Goal: Information Seeking & Learning: Learn about a topic

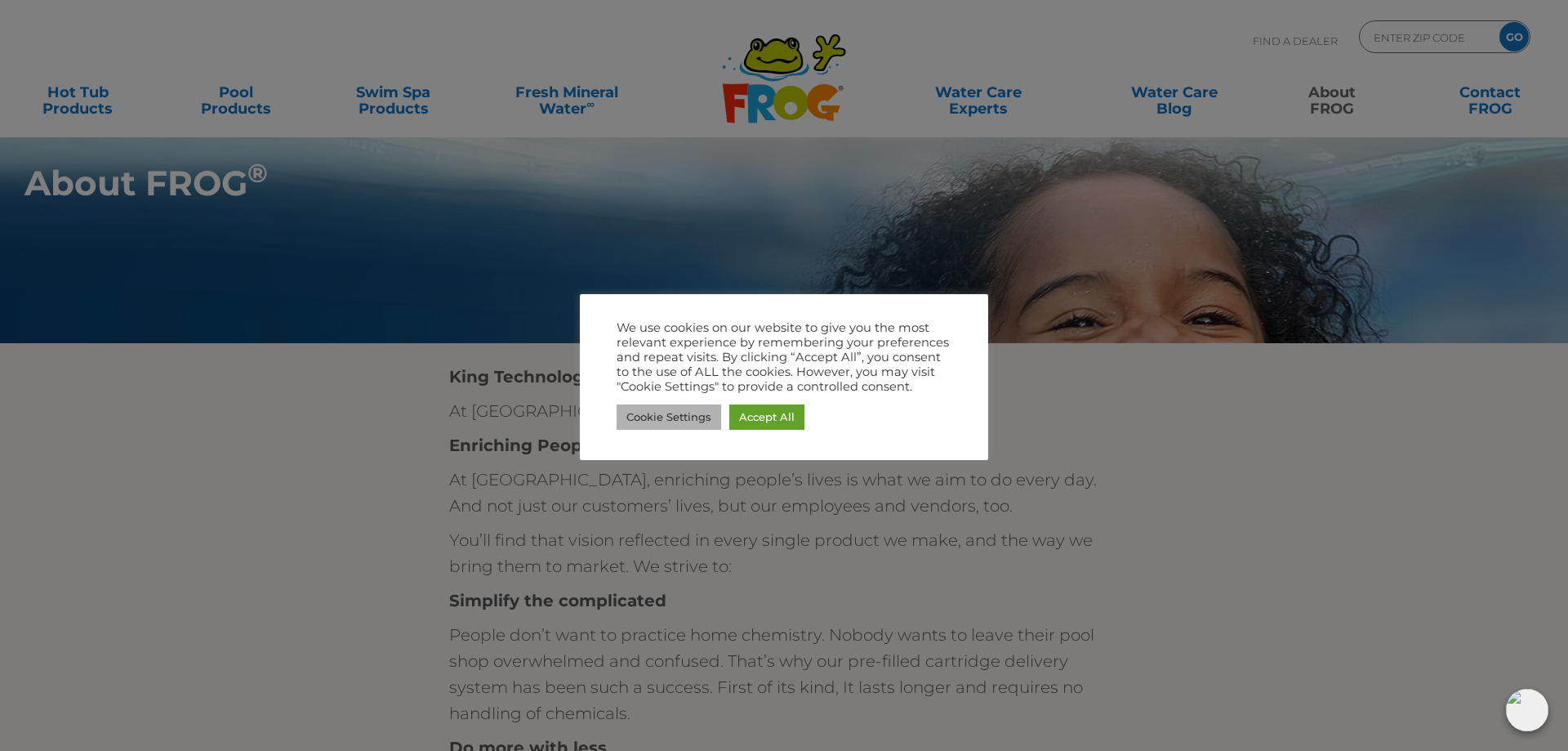
click at [694, 417] on link "Cookie Settings" at bounding box center [669, 417] width 104 height 25
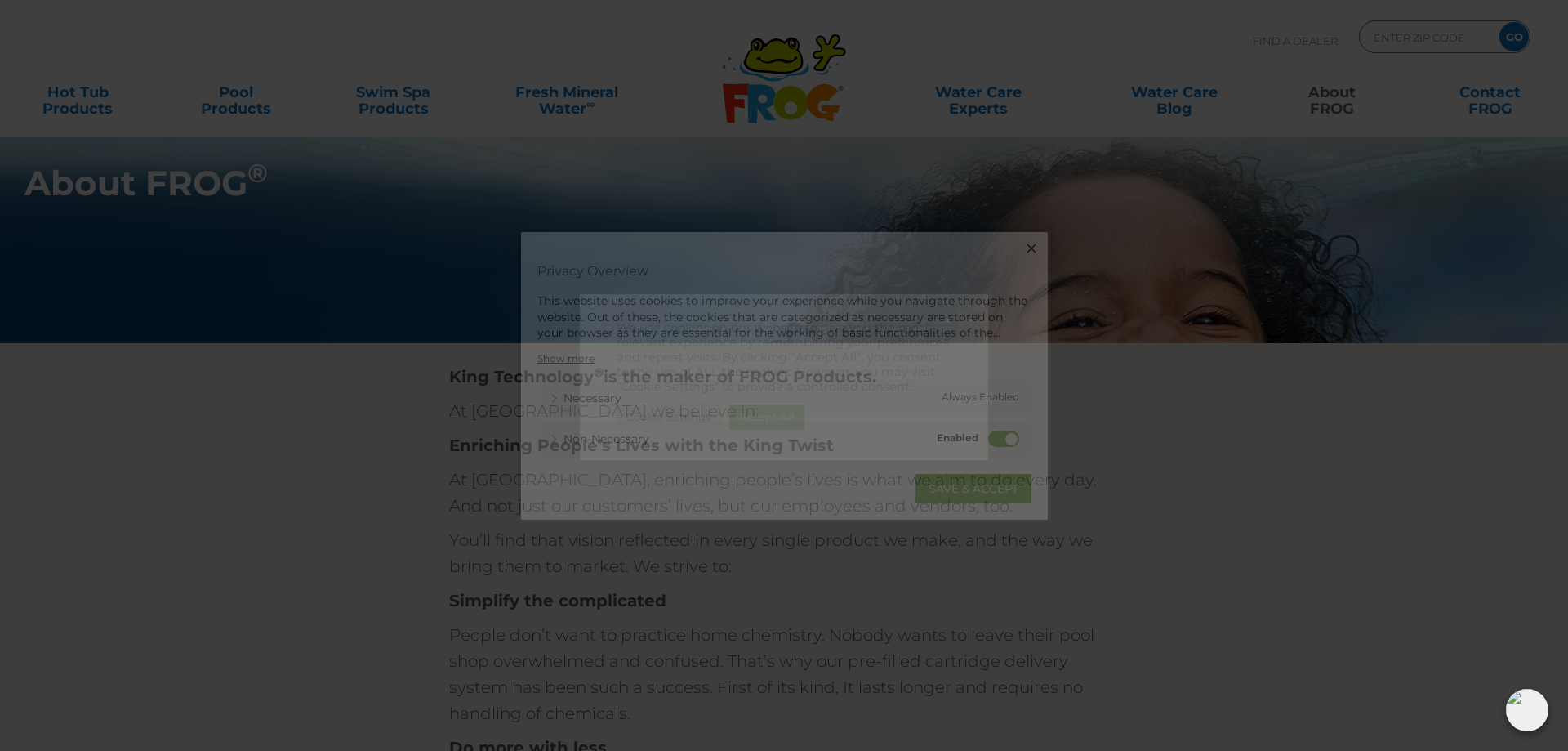
click at [694, 417] on div "Close Privacy Overview This website uses cookies to improve your experience whi…" at bounding box center [784, 376] width 526 height 287
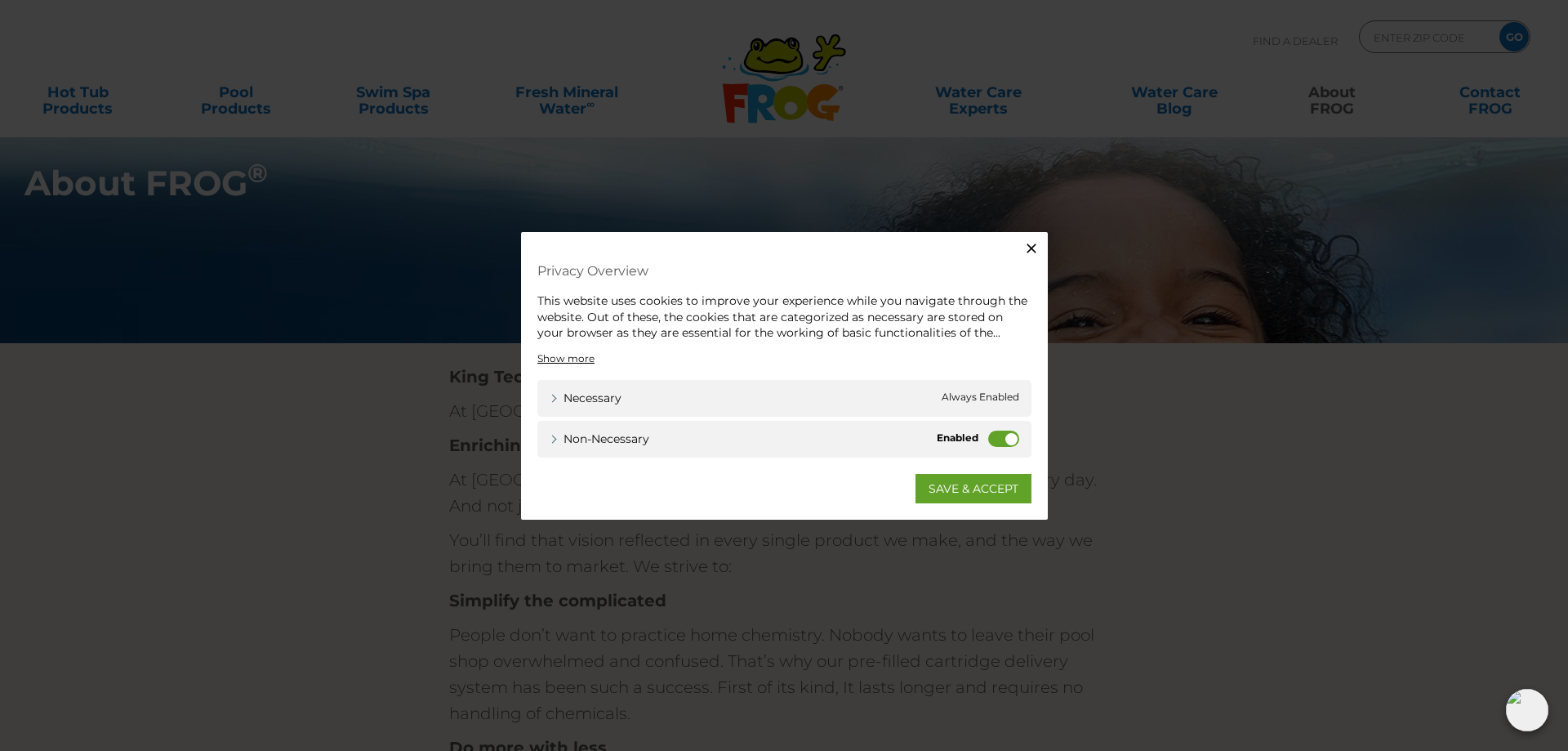
click at [1029, 250] on icon "button" at bounding box center [1031, 248] width 17 height 17
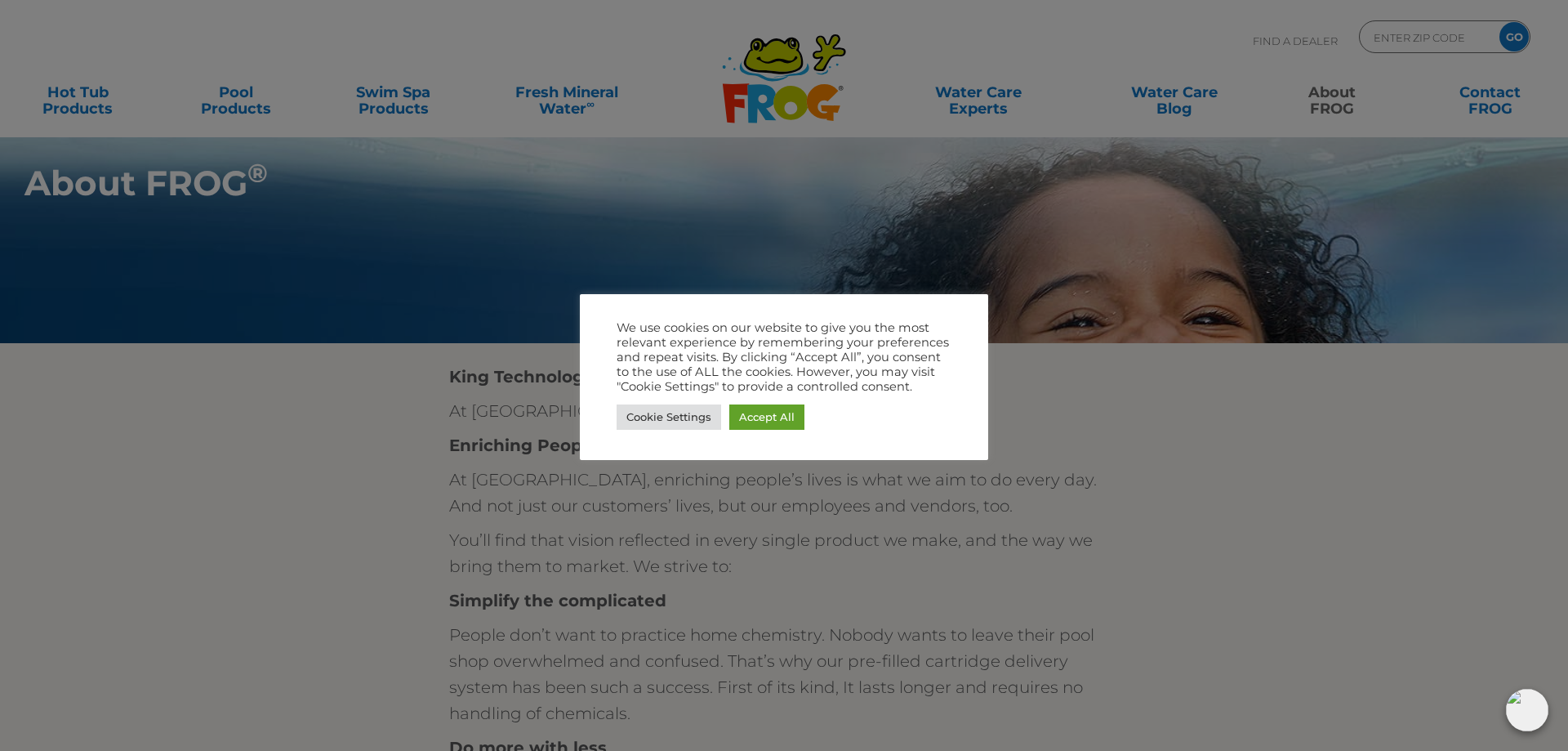
click at [1029, 250] on div at bounding box center [784, 375] width 1568 height 751
drag, startPoint x: 836, startPoint y: 467, endPoint x: 849, endPoint y: 446, distance: 24.7
click at [836, 465] on div at bounding box center [784, 375] width 1568 height 751
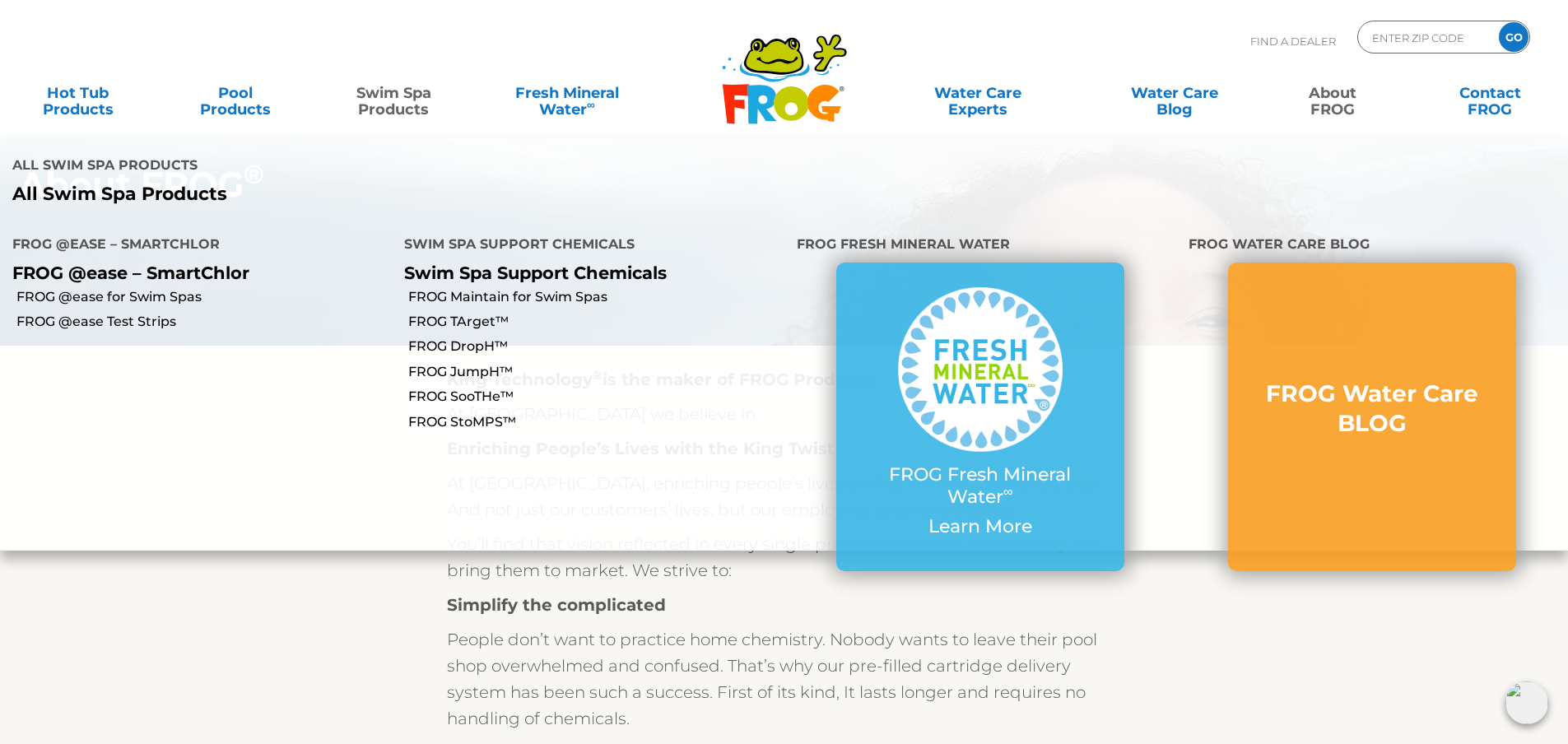
click at [402, 97] on link "Swim Spa Products" at bounding box center [394, 93] width 123 height 33
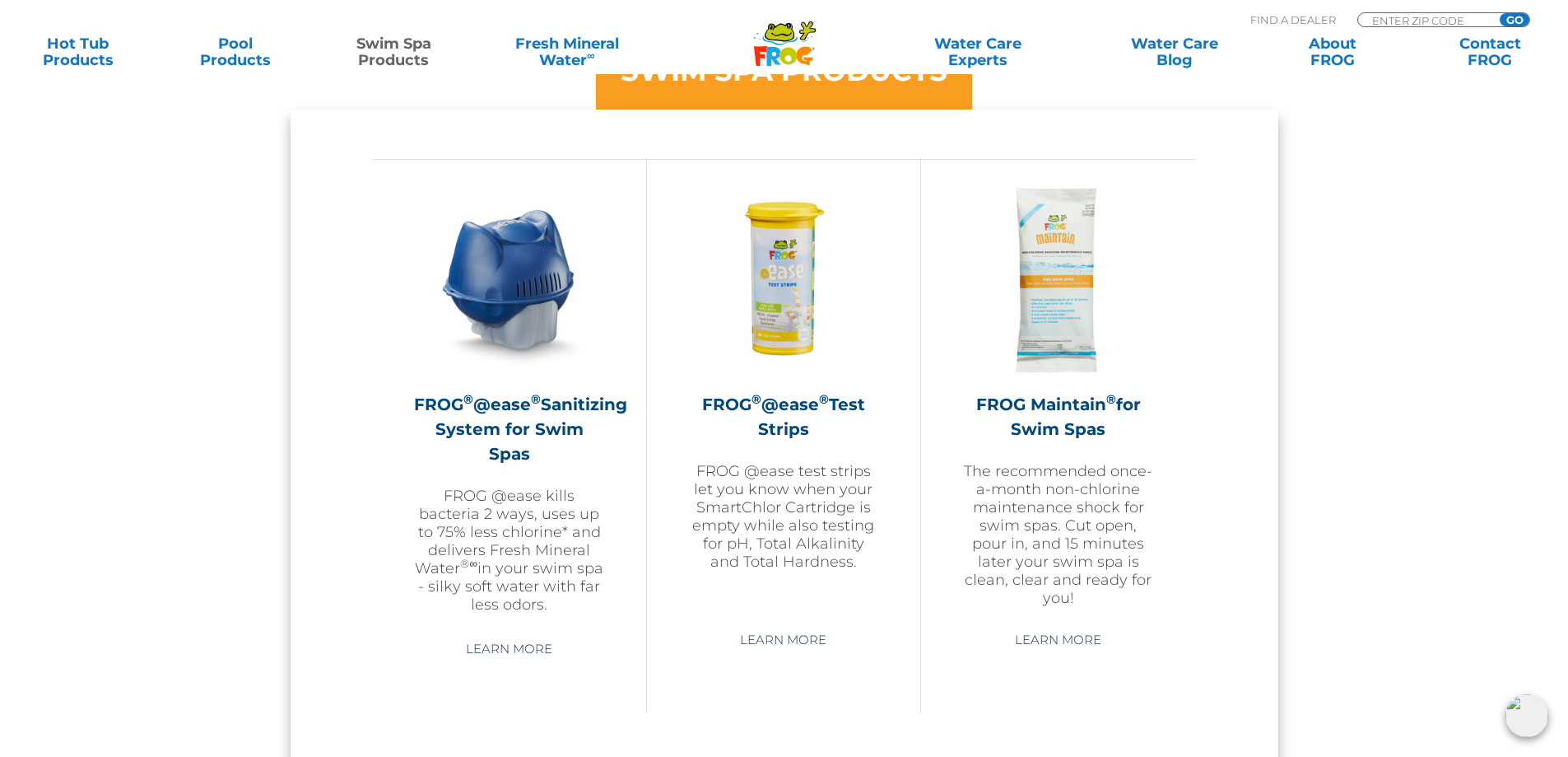
scroll to position [1460, 0]
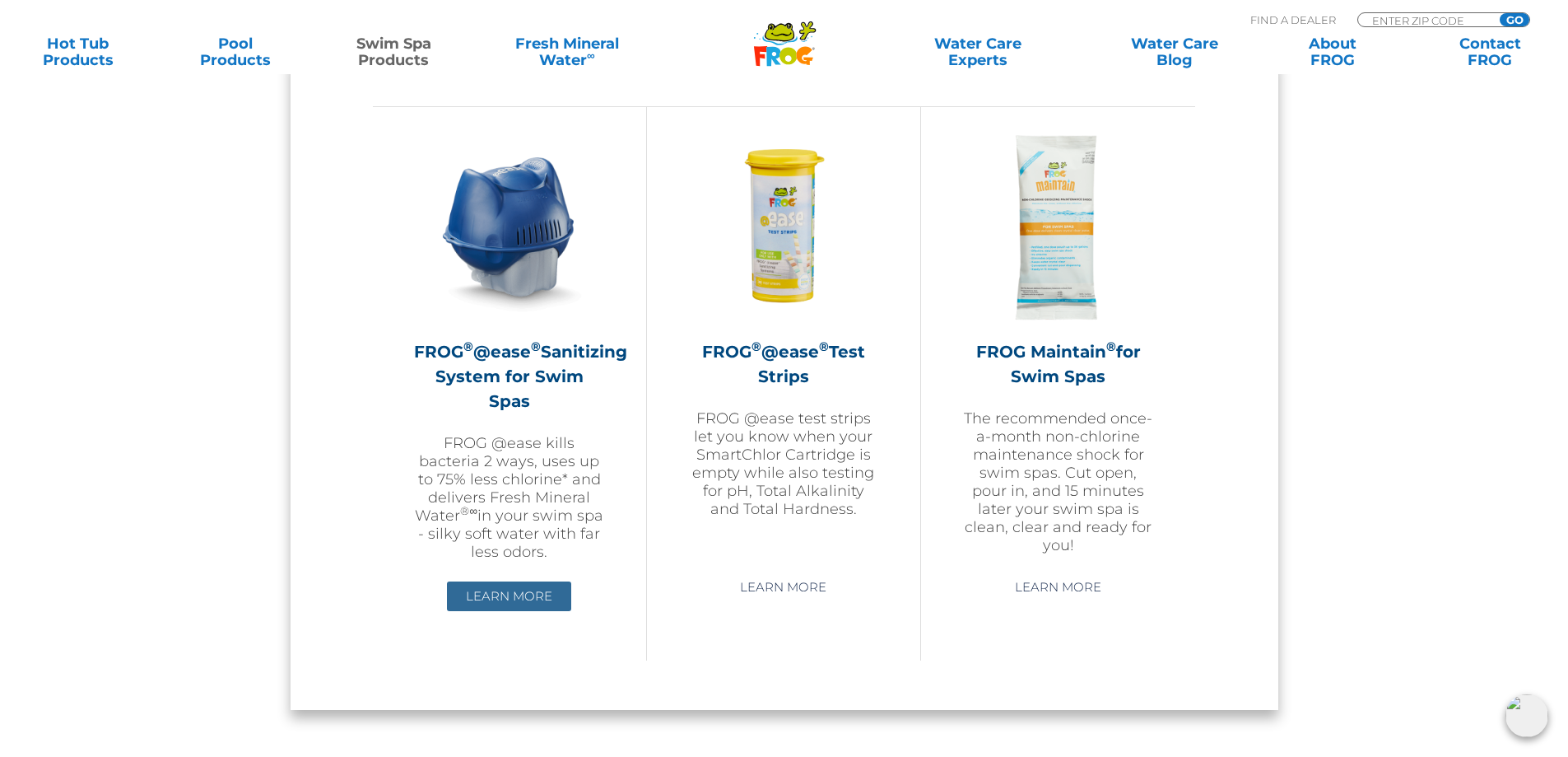
click at [534, 582] on link "Learn More" at bounding box center [510, 596] width 125 height 30
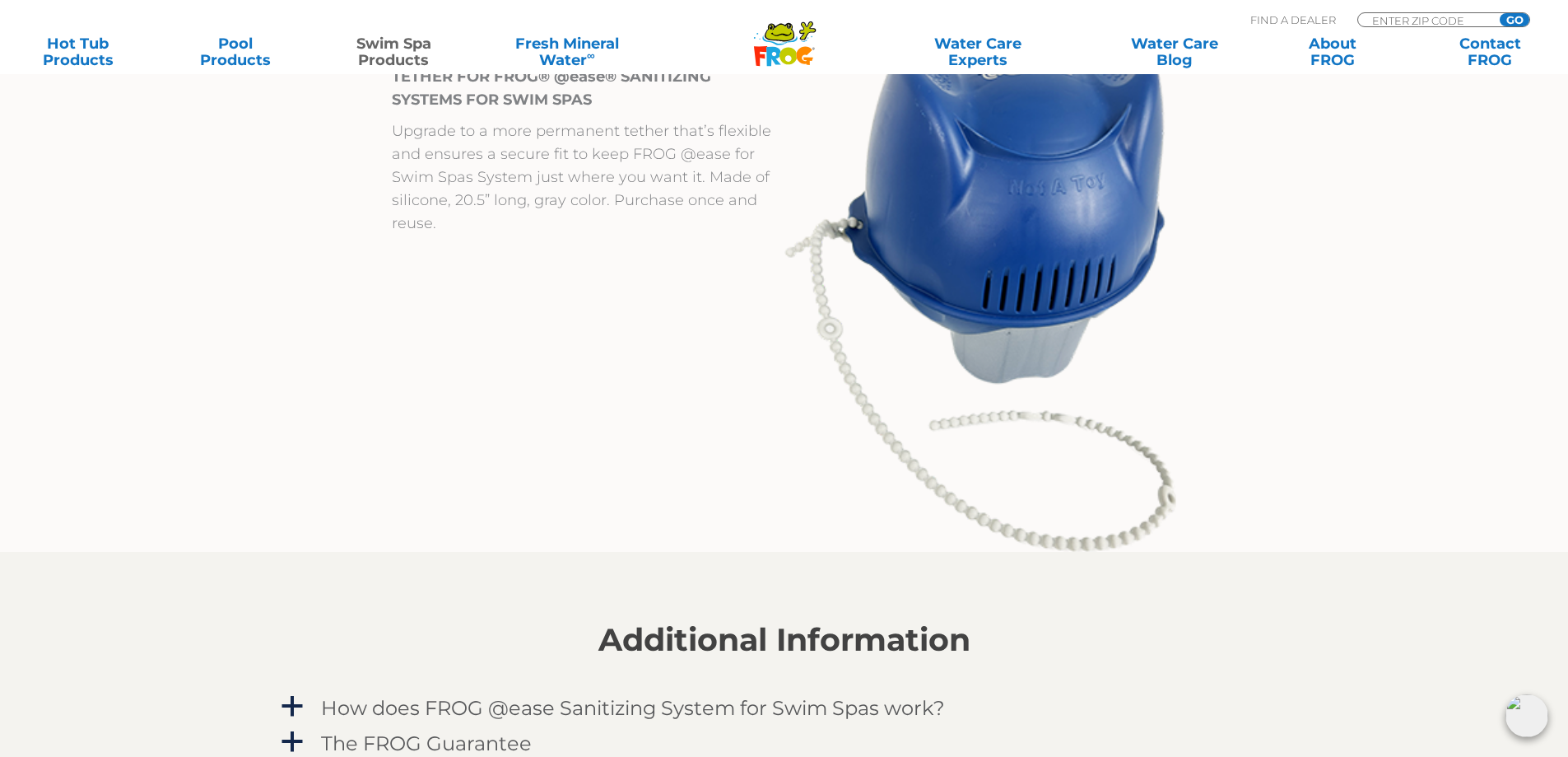
scroll to position [1811, 0]
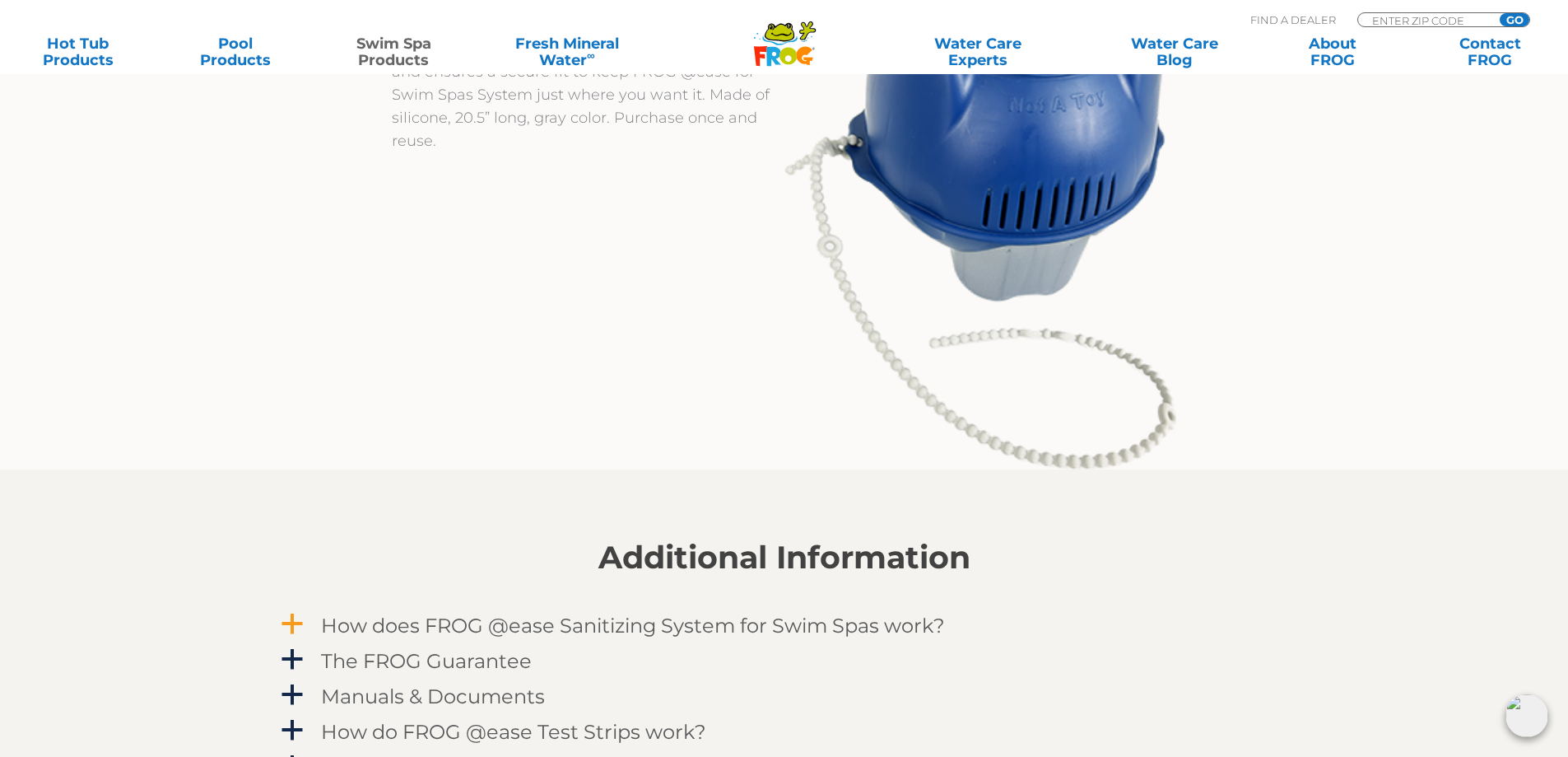
click at [623, 622] on h4 "How does FROG @ease Sanitizing System for Swim Spas work?" at bounding box center [632, 625] width 624 height 22
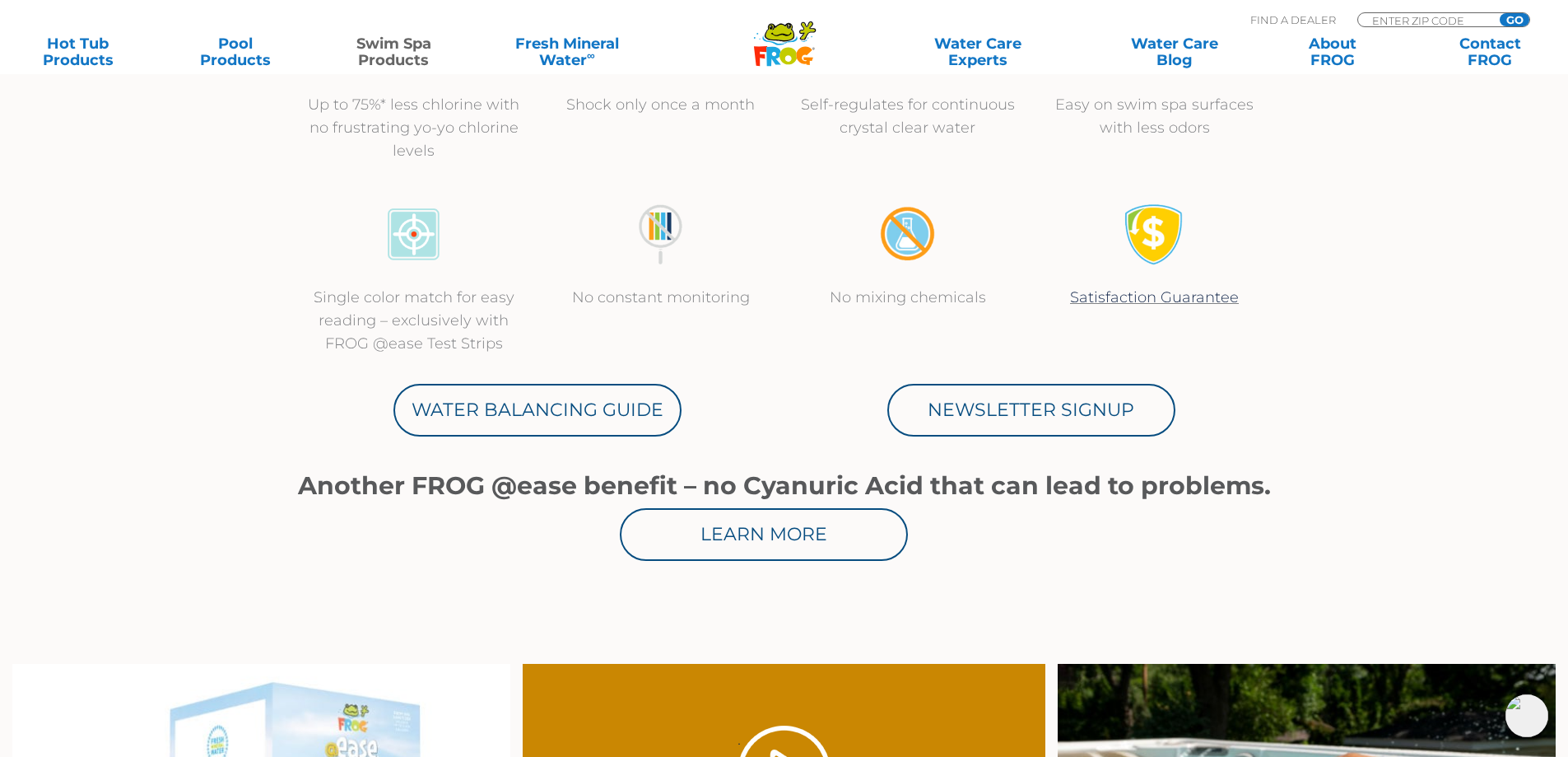
scroll to position [659, 0]
